Goal: Check status

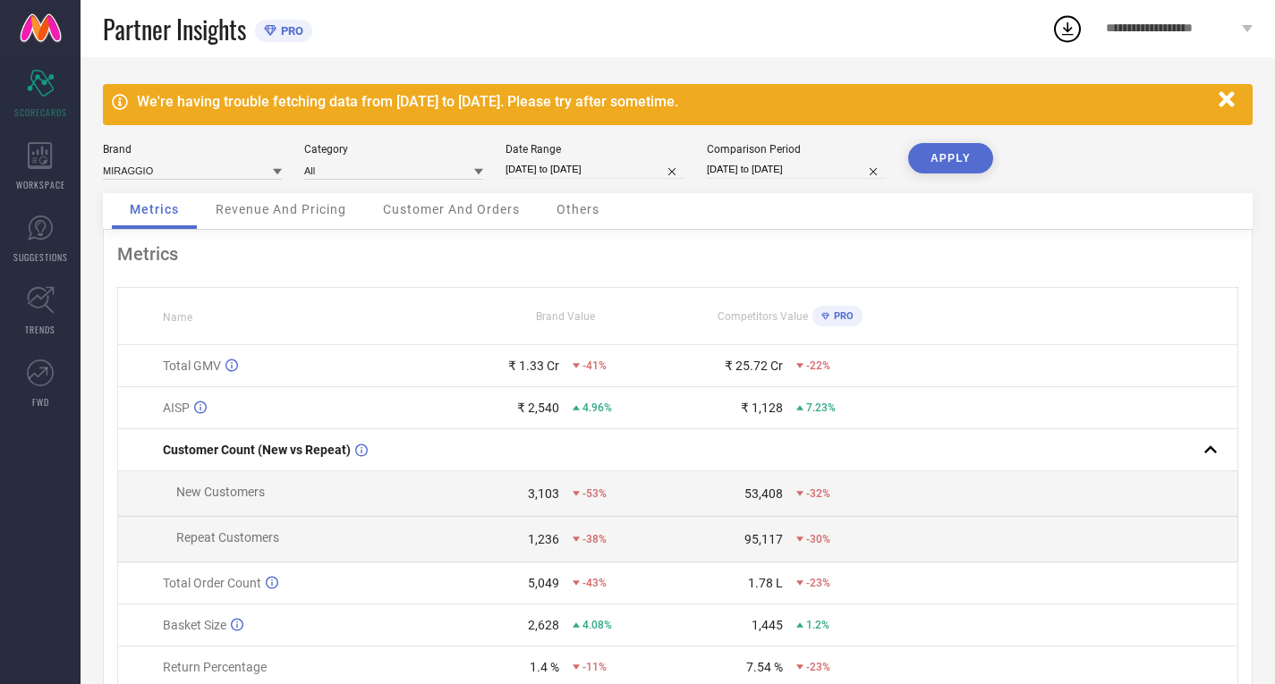
select select "8"
select select "2025"
select select "9"
select select "2025"
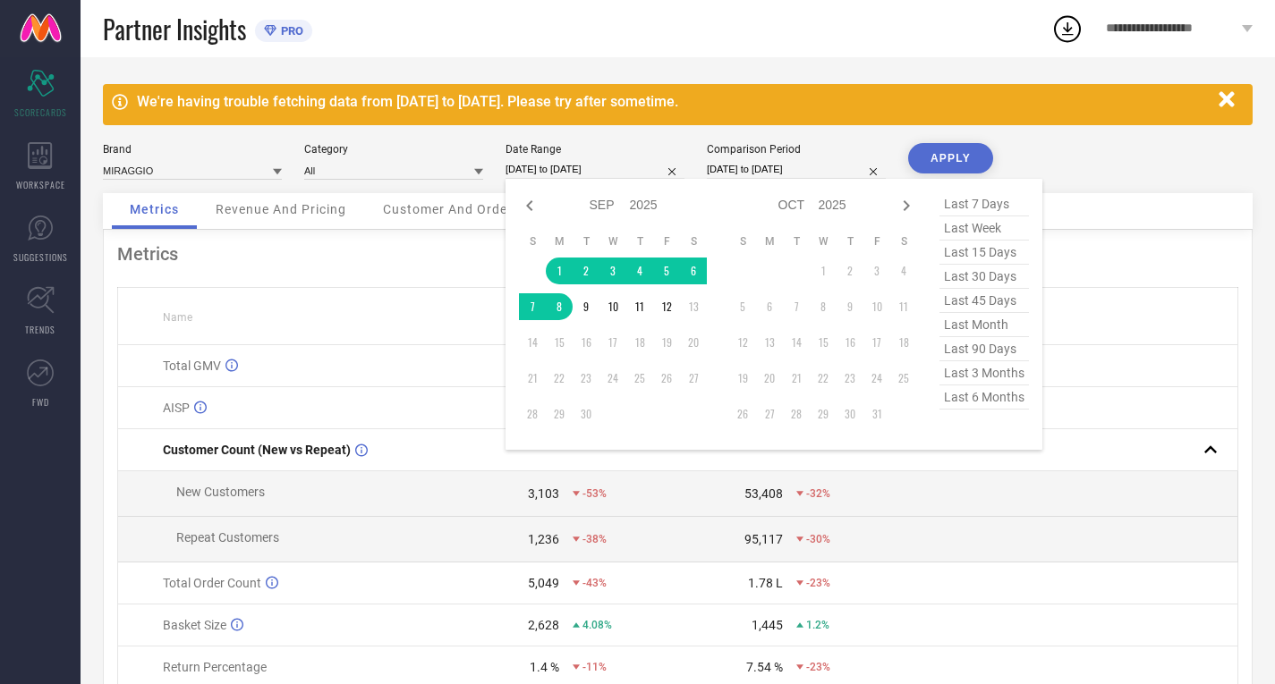
click at [579, 166] on input "[DATE] to [DATE]" at bounding box center [594, 169] width 179 height 19
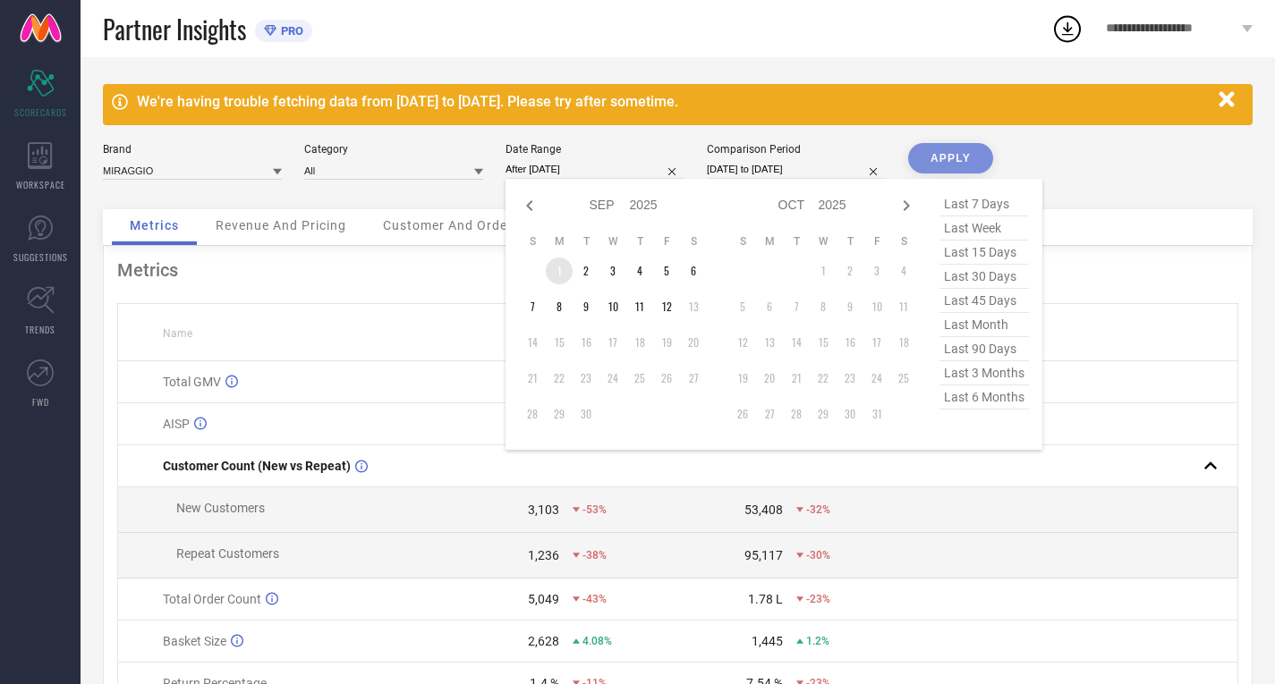
click at [556, 274] on td "1" at bounding box center [559, 271] width 27 height 27
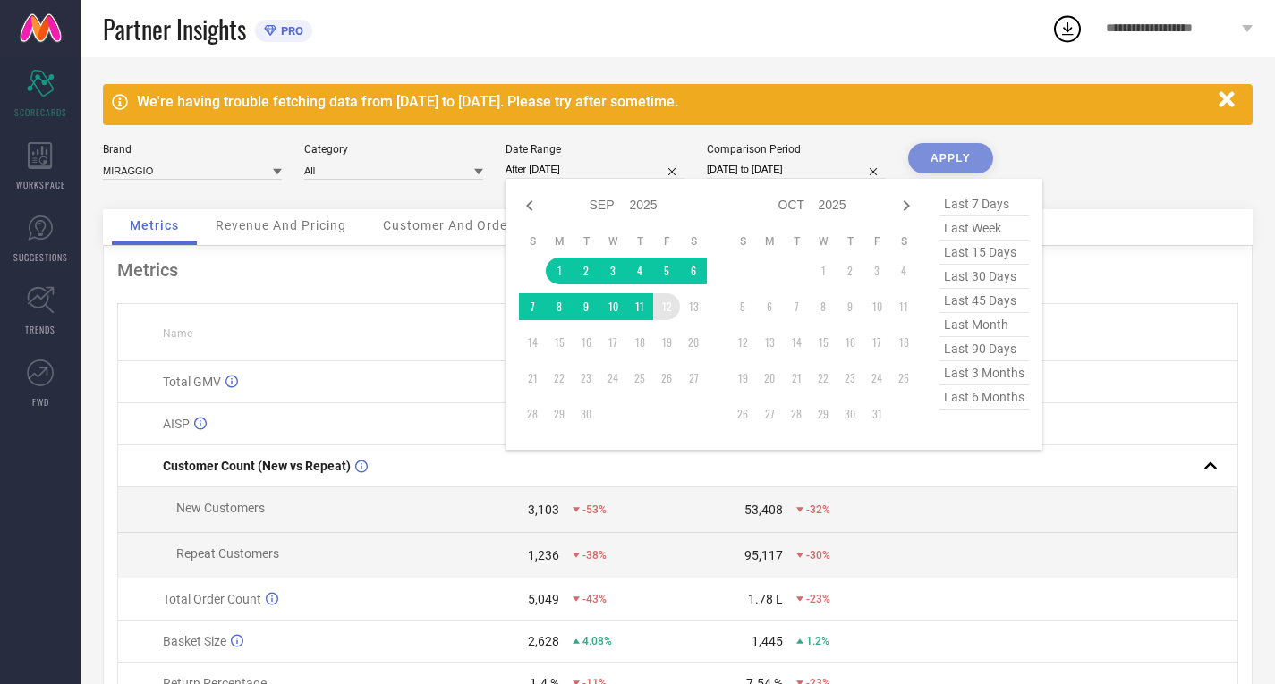
type input "[DATE] to [DATE]"
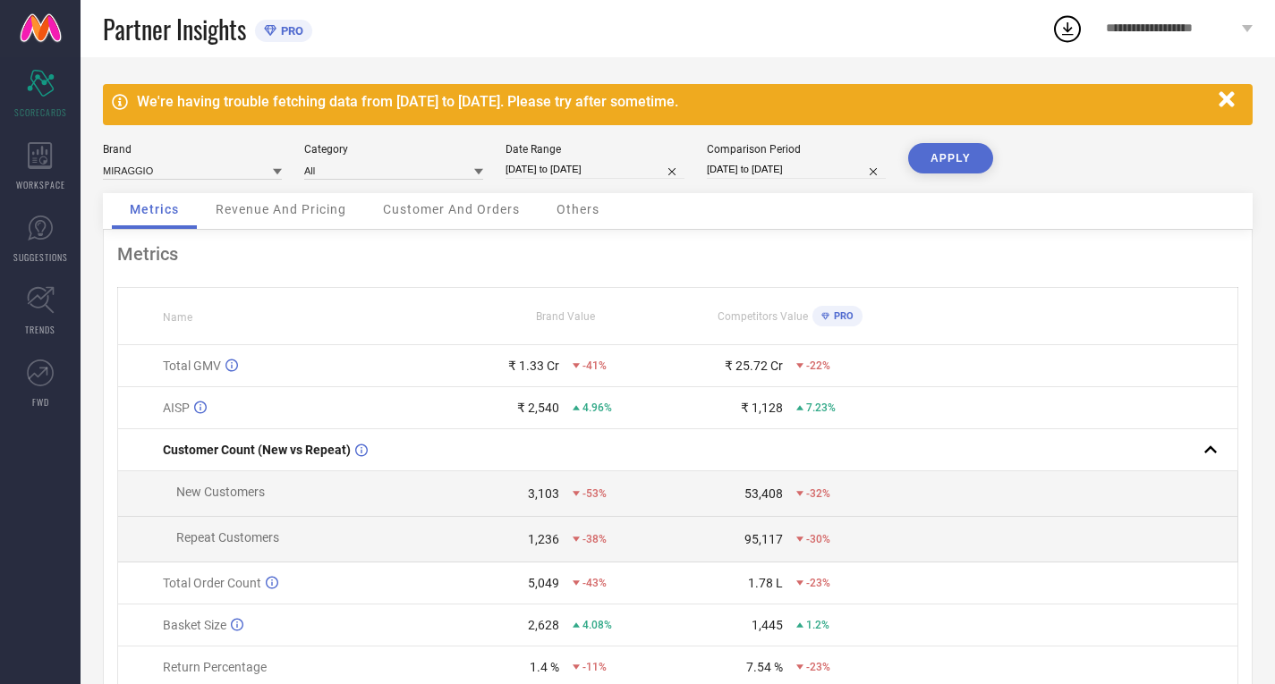
click at [938, 157] on button "APPLY" at bounding box center [950, 158] width 85 height 30
click at [555, 165] on input "[DATE] to [DATE]" at bounding box center [594, 169] width 179 height 19
select select "8"
select select "2025"
select select "9"
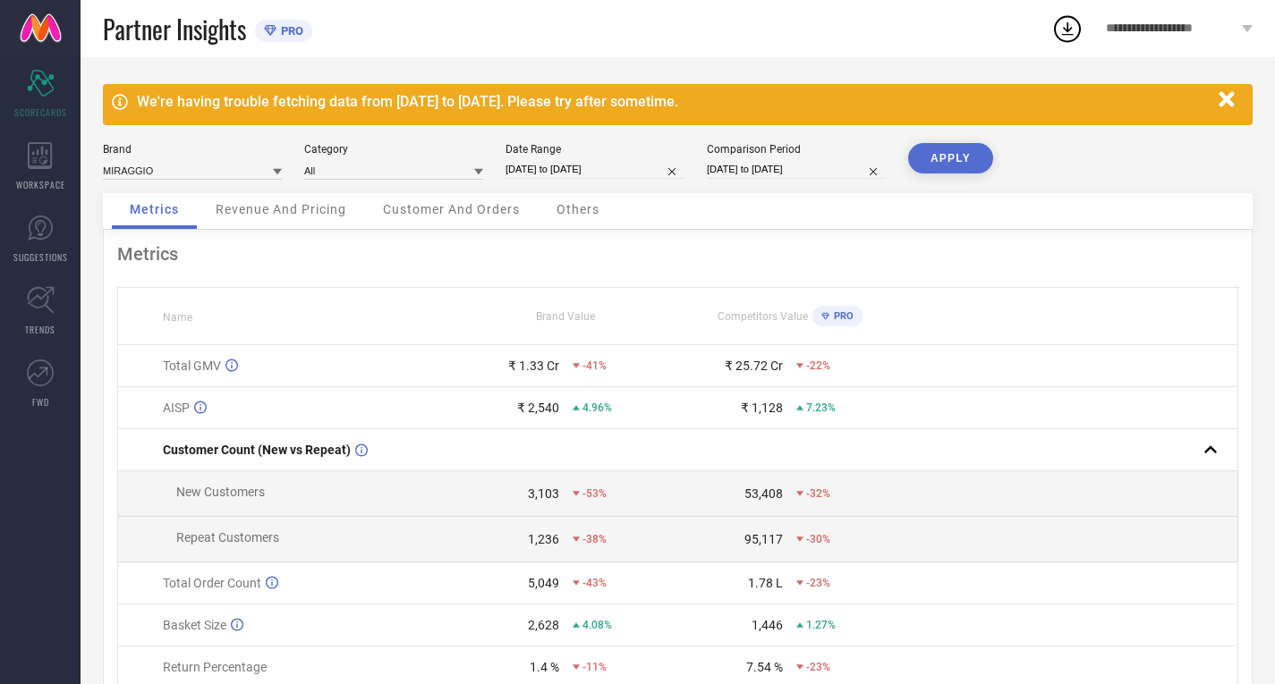
select select "2025"
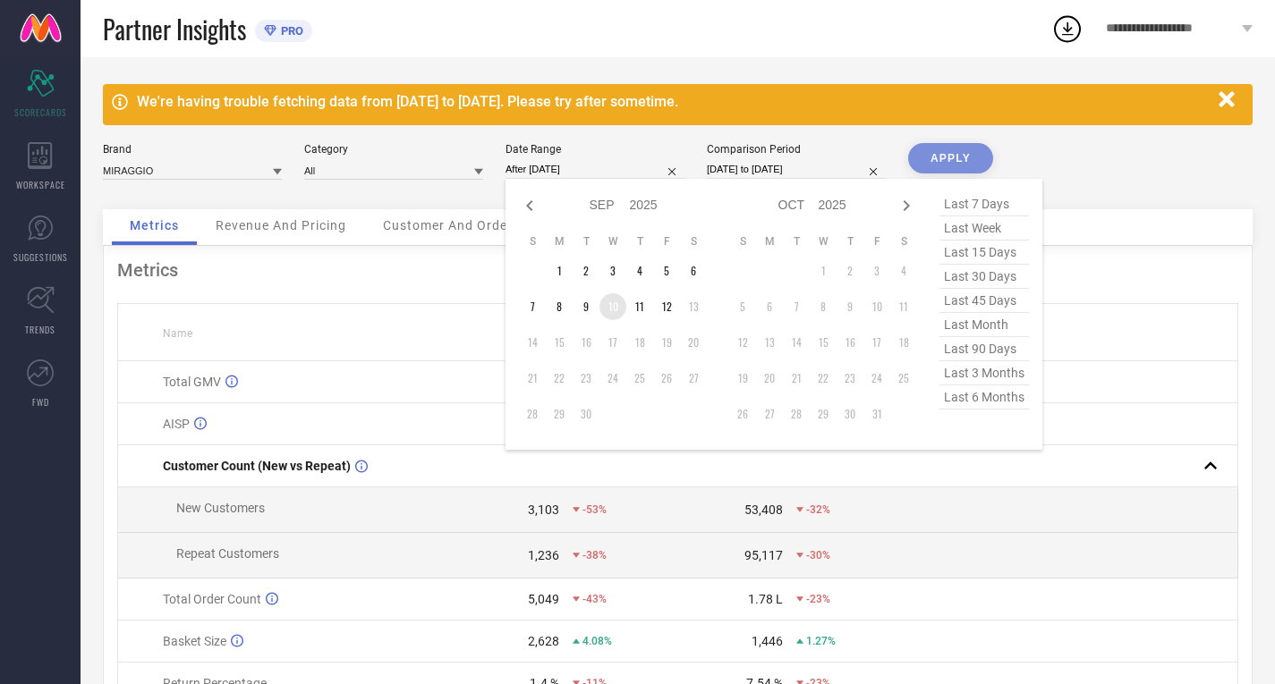
click at [607, 316] on td "10" at bounding box center [612, 306] width 27 height 27
type input "[DATE] to [DATE]"
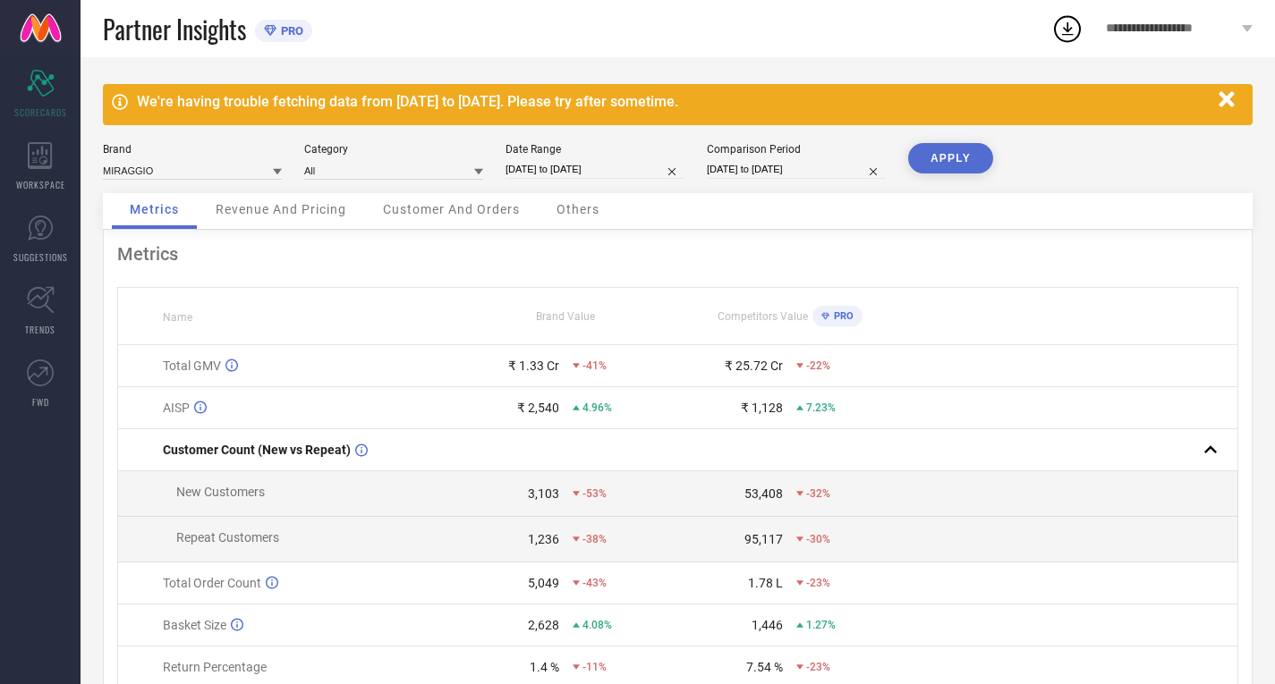
click at [953, 140] on div "We're having trouble fetching data from [DATE] to [DATE]. Please try after some…" at bounding box center [678, 430] width 1194 height 746
click at [947, 162] on button "APPLY" at bounding box center [950, 158] width 85 height 30
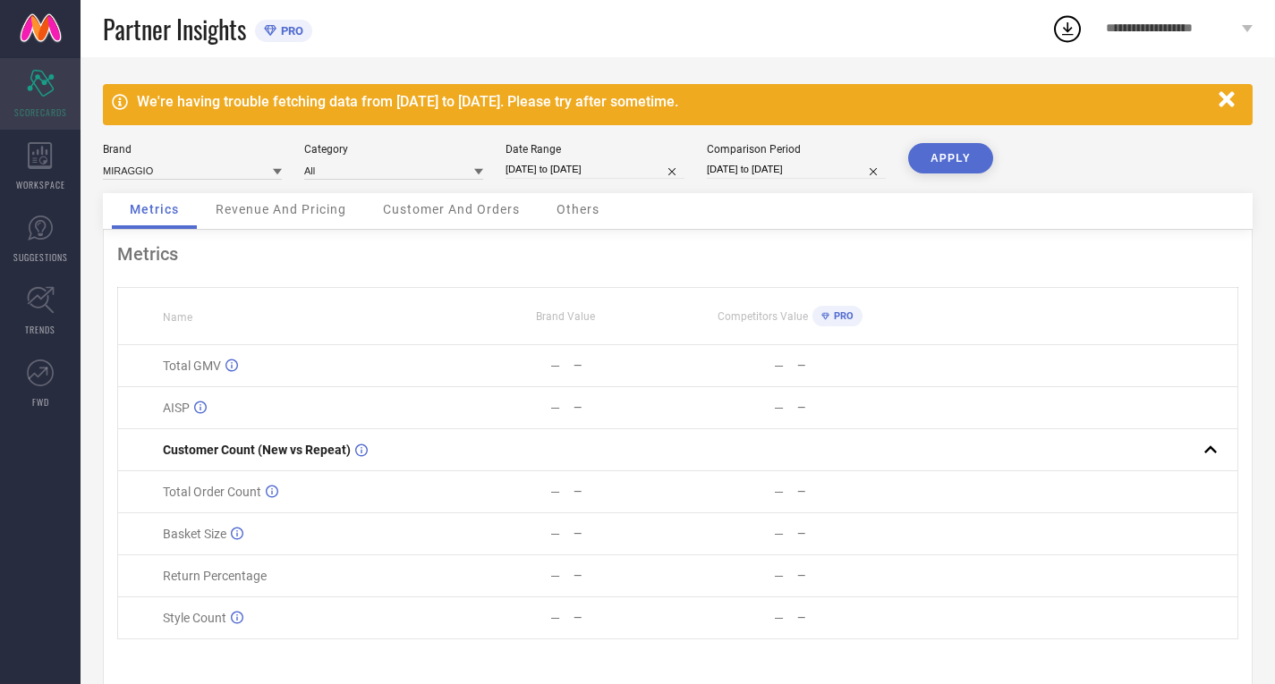
click at [38, 97] on div "Scorecard SCORECARDS" at bounding box center [40, 94] width 81 height 72
click at [30, 149] on icon at bounding box center [40, 155] width 25 height 27
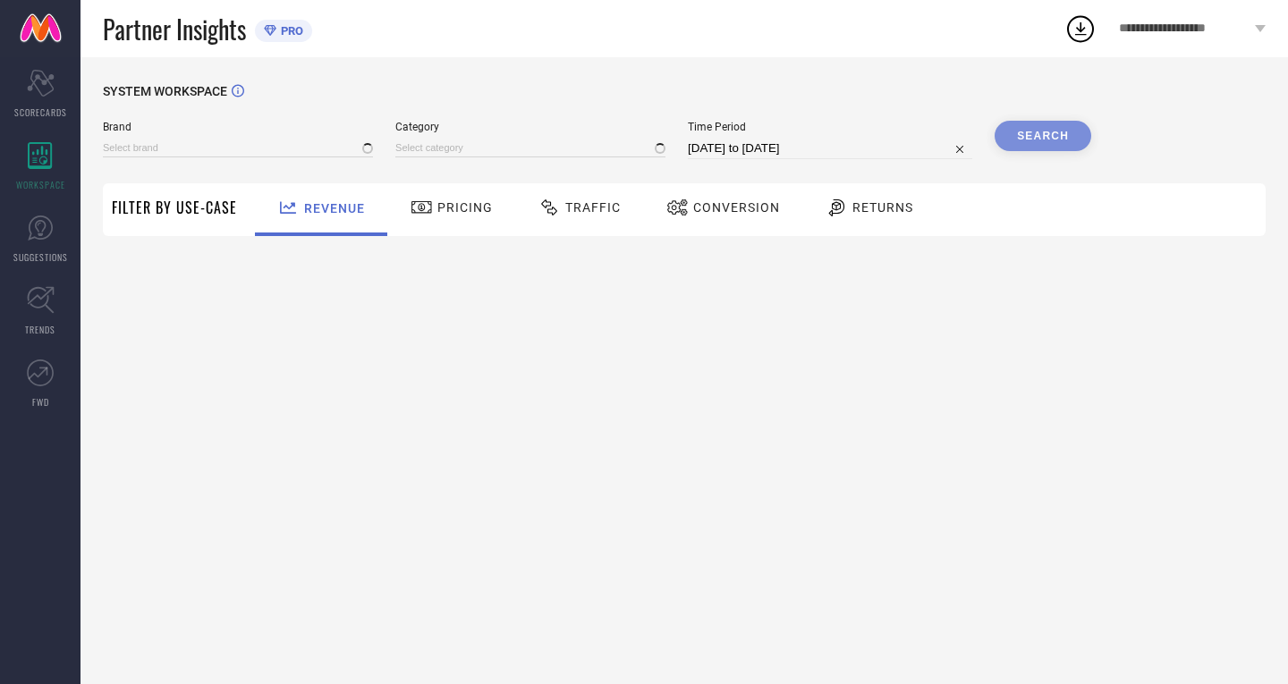
type input "MIRAGGIO"
type input "All"
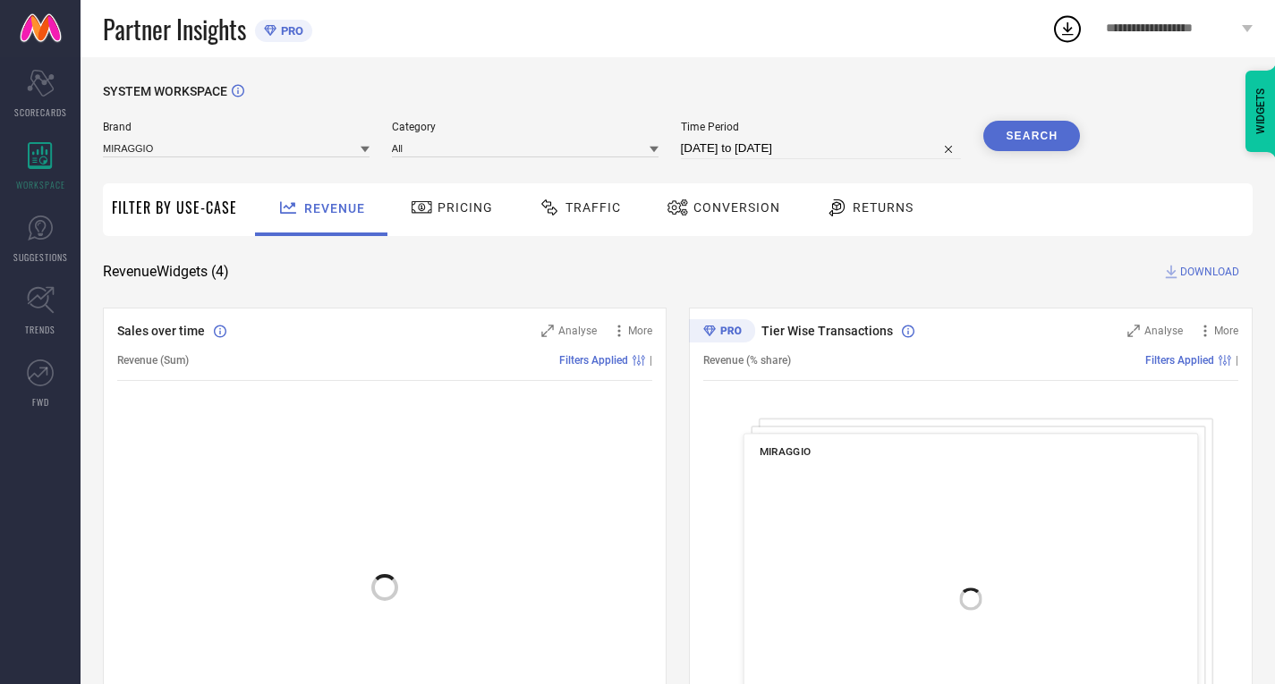
click at [569, 196] on div "Traffic" at bounding box center [579, 207] width 91 height 30
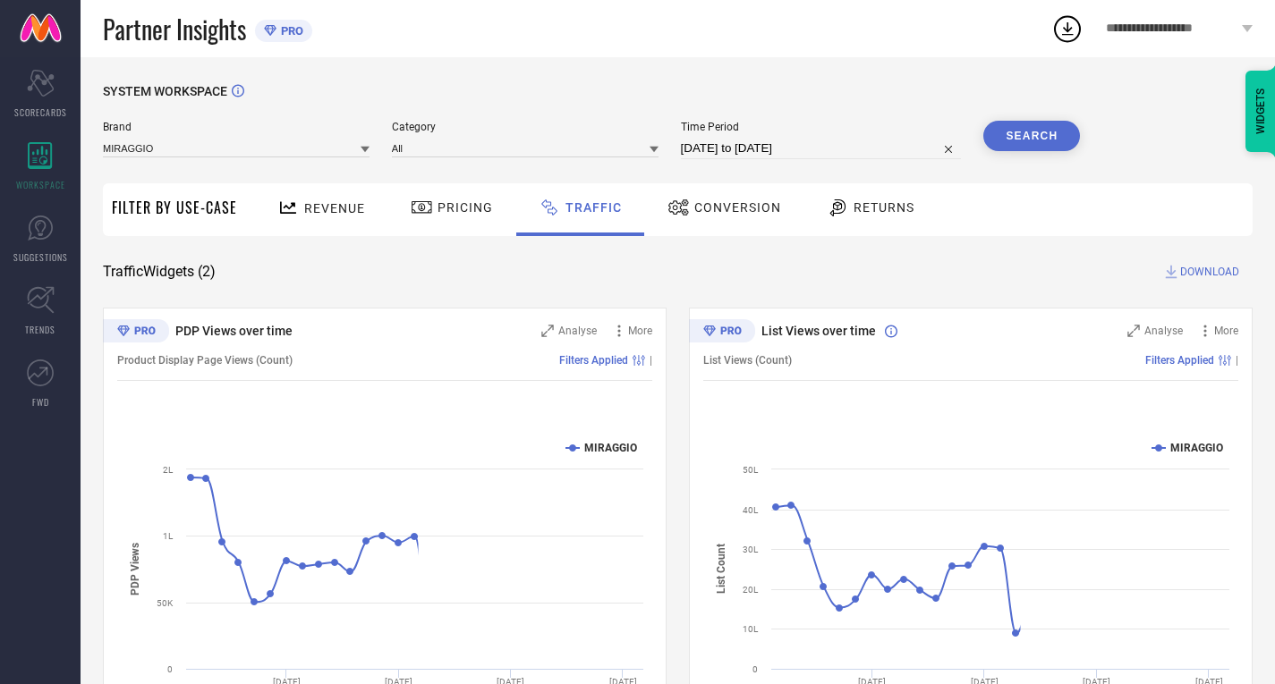
select select "7"
select select "2025"
select select "8"
select select "2025"
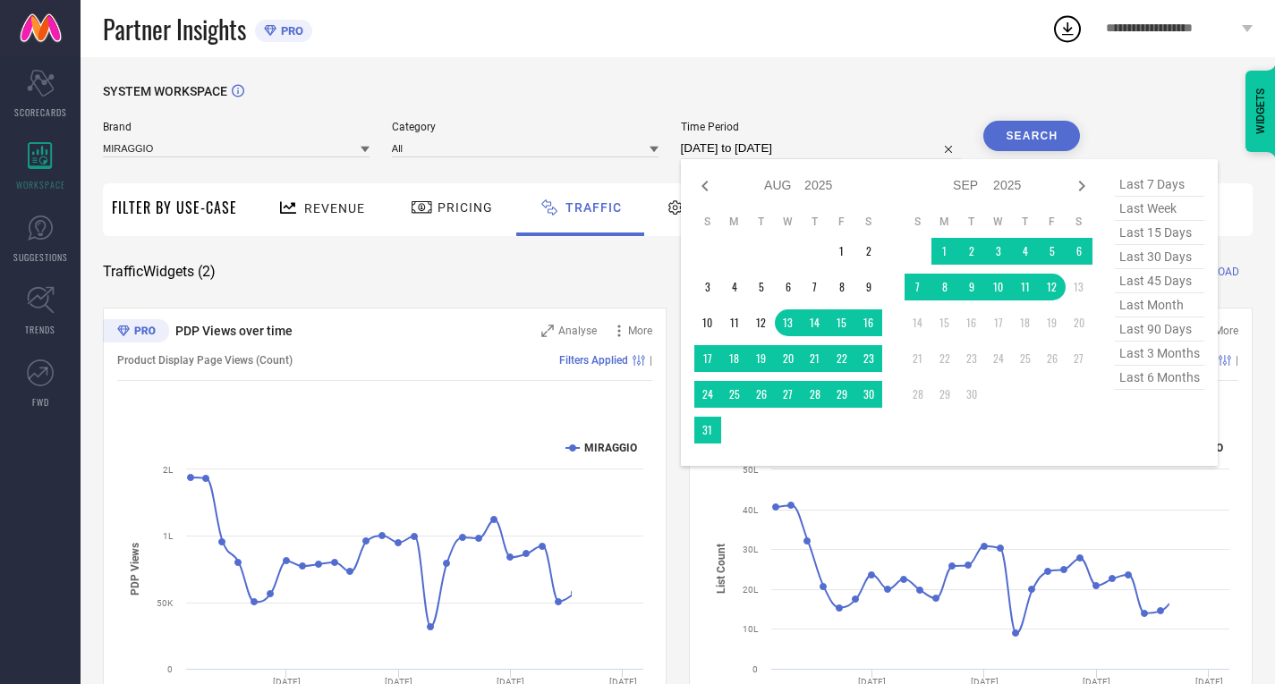
click at [775, 148] on input "[DATE] to [DATE]" at bounding box center [821, 148] width 281 height 21
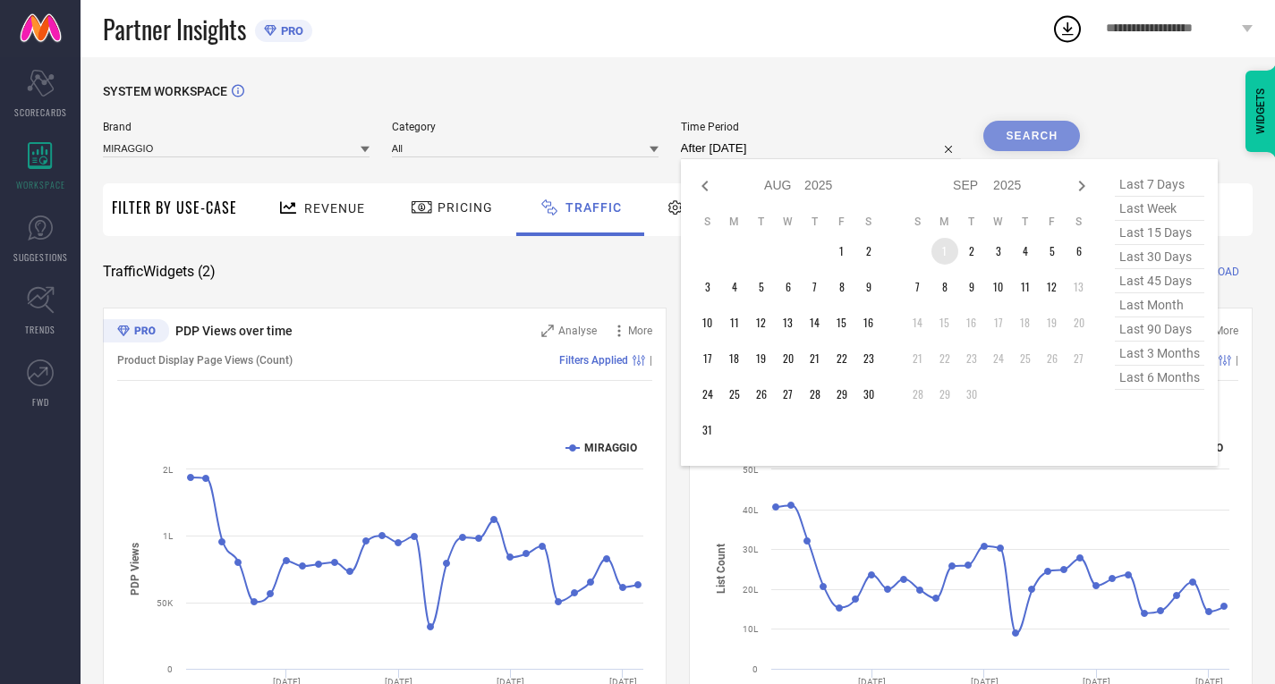
click at [946, 246] on td "1" at bounding box center [944, 251] width 27 height 27
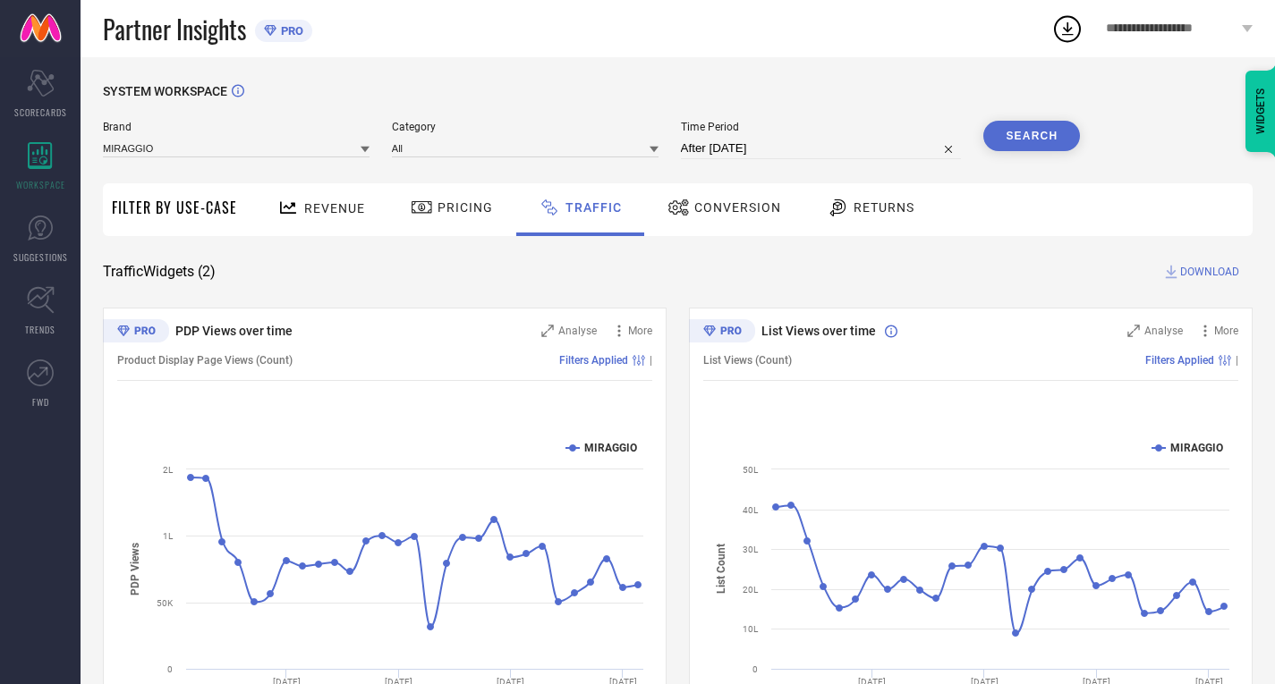
type input "[DATE] to [DATE]"
click at [1039, 144] on button "Search" at bounding box center [1031, 136] width 97 height 30
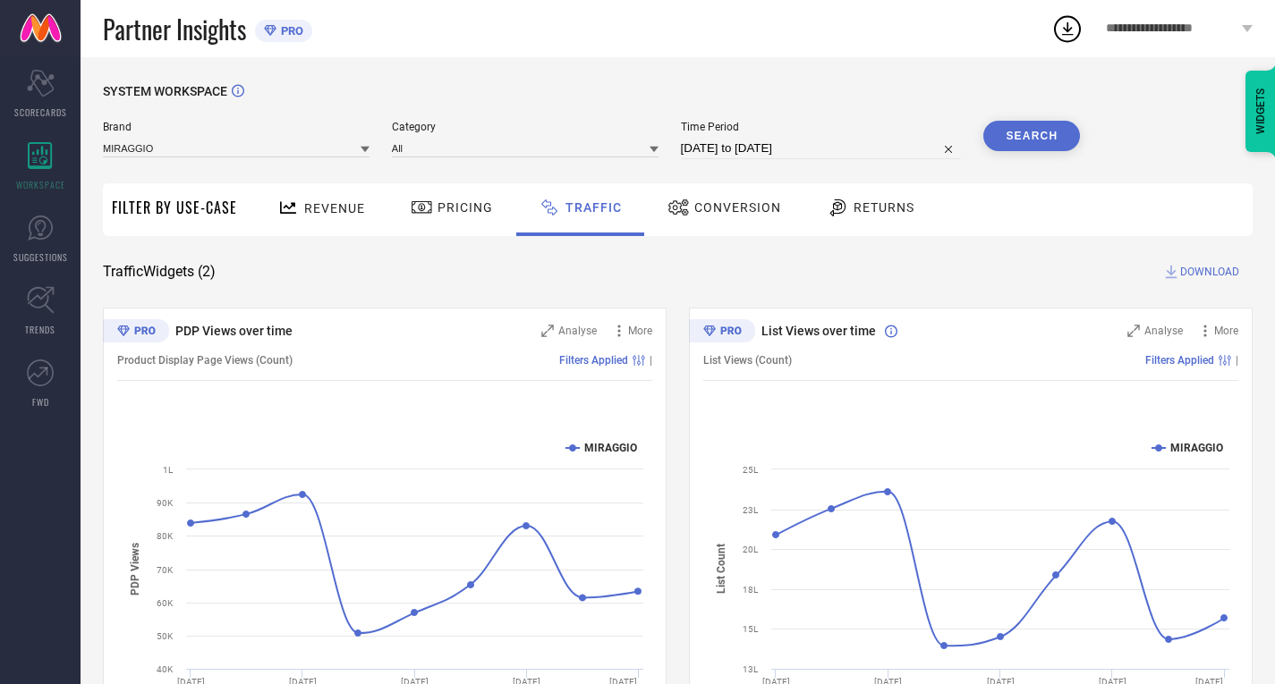
select select "8"
select select "2025"
select select "9"
select select "2025"
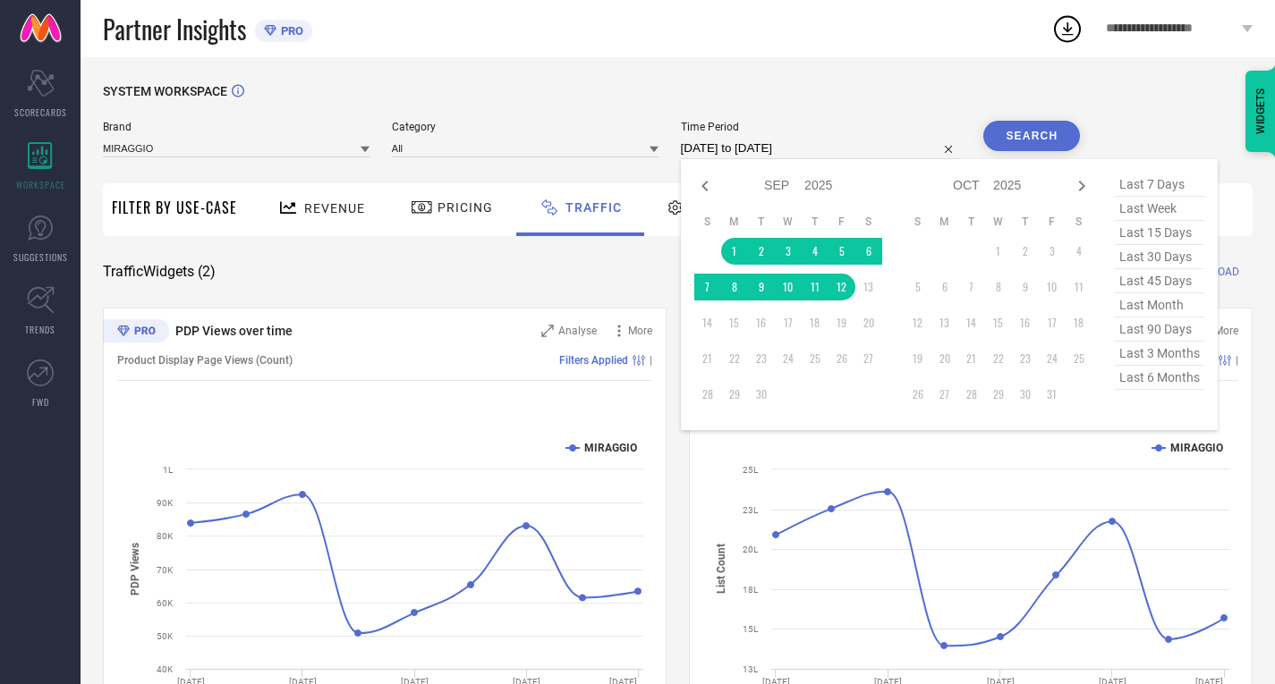
click at [712, 148] on input "[DATE] to [DATE]" at bounding box center [821, 148] width 281 height 21
click at [708, 185] on icon at bounding box center [704, 185] width 21 height 21
select select "7"
select select "2025"
select select "8"
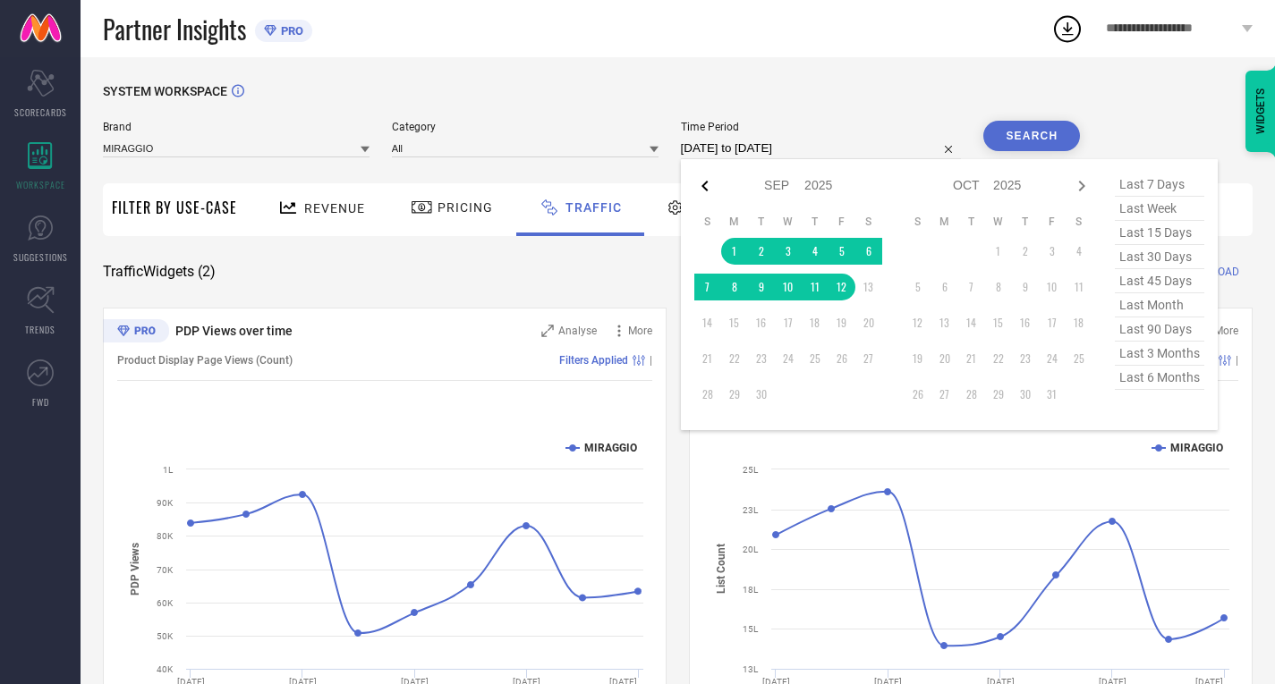
select select "2025"
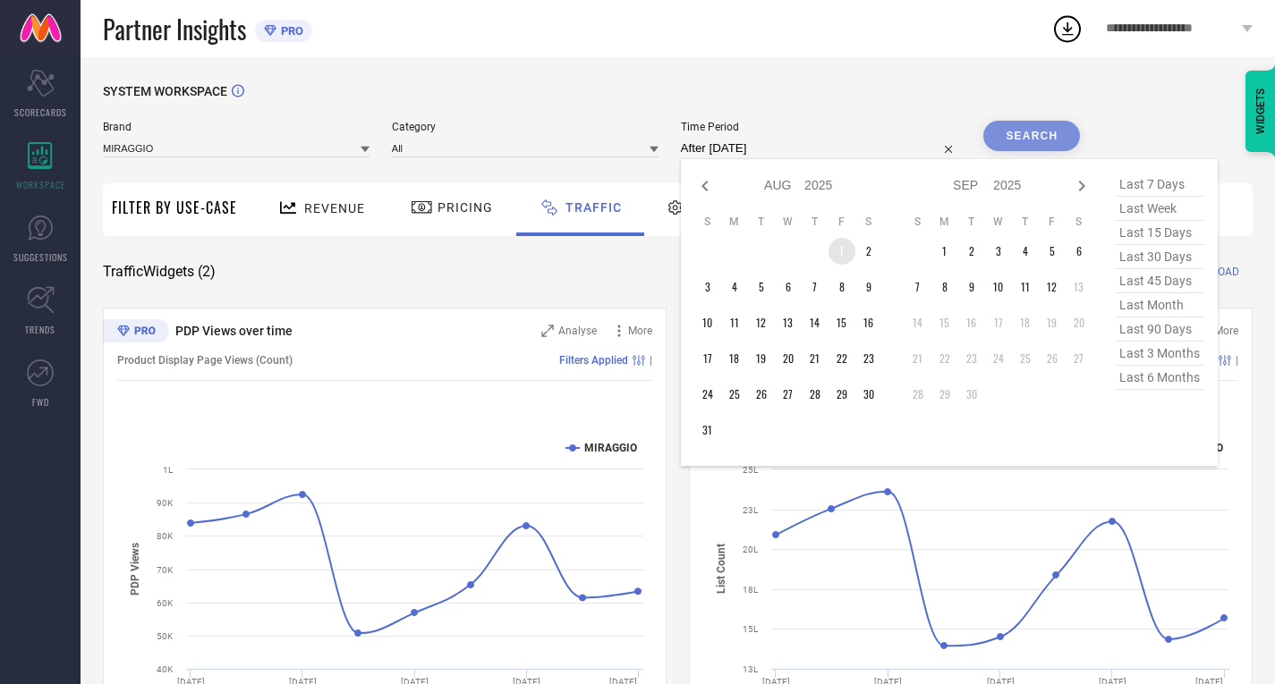
click at [837, 255] on td "1" at bounding box center [841, 251] width 27 height 27
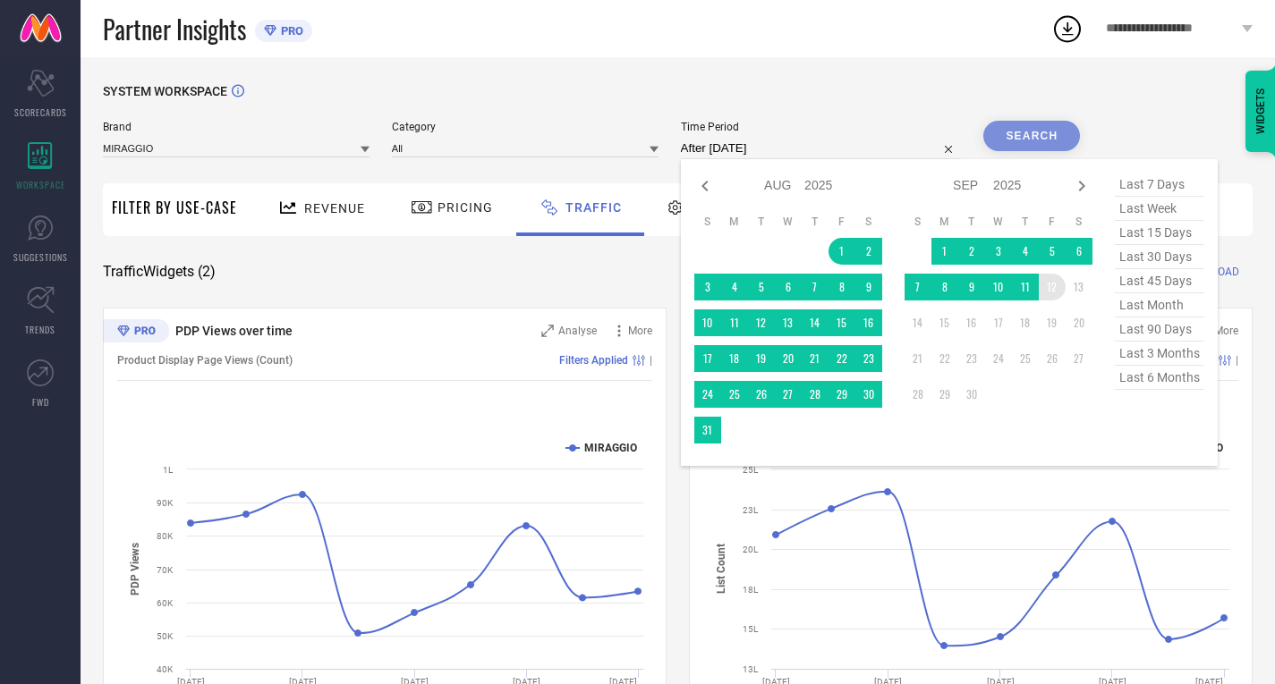
type input "[DATE] to [DATE]"
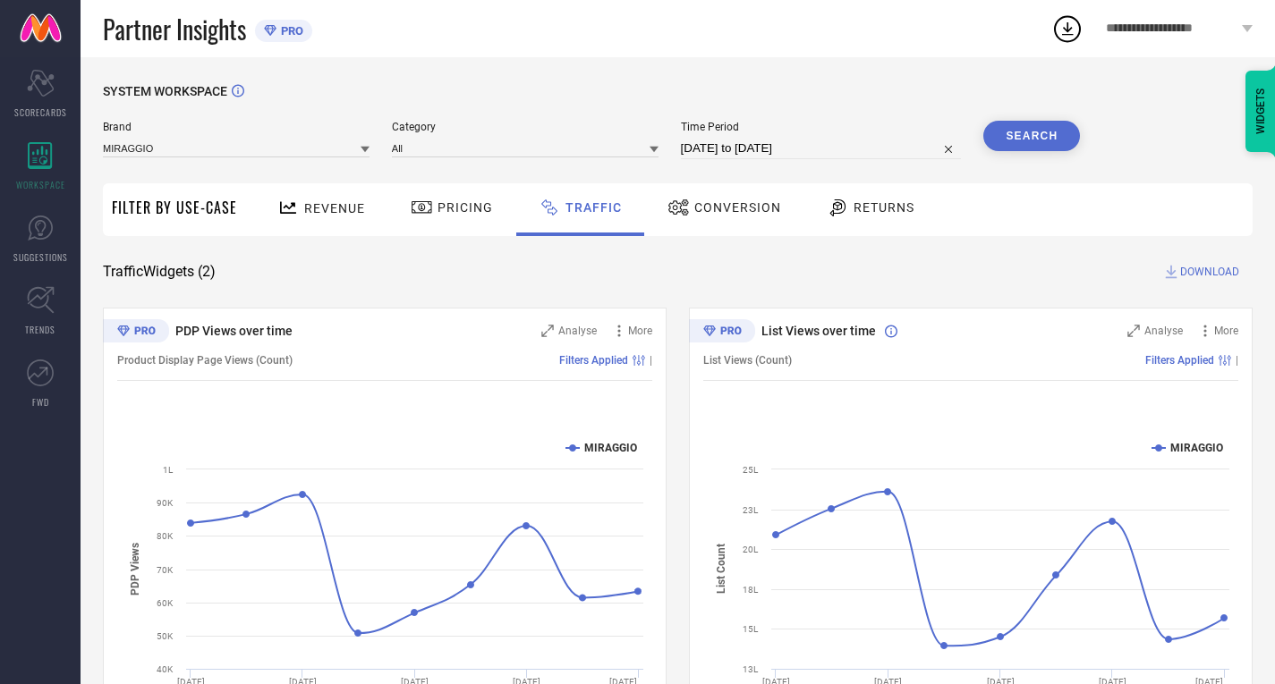
click at [1015, 128] on button "Search" at bounding box center [1031, 136] width 97 height 30
